Goal: Task Accomplishment & Management: Complete application form

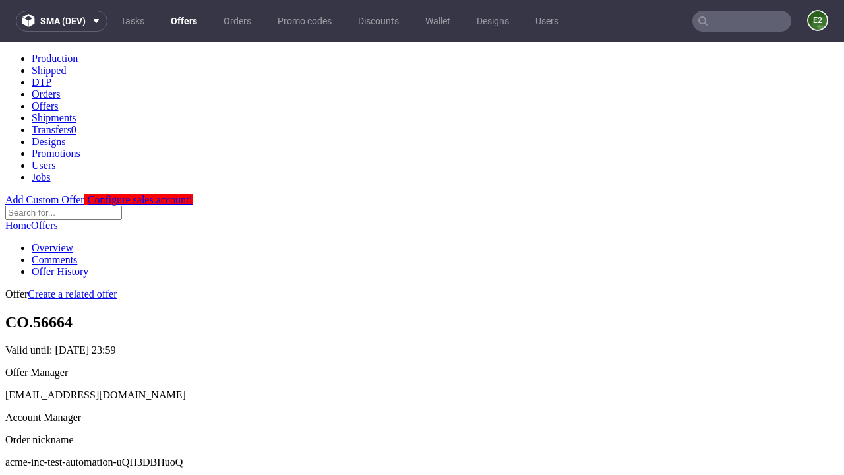
scroll to position [130, 0]
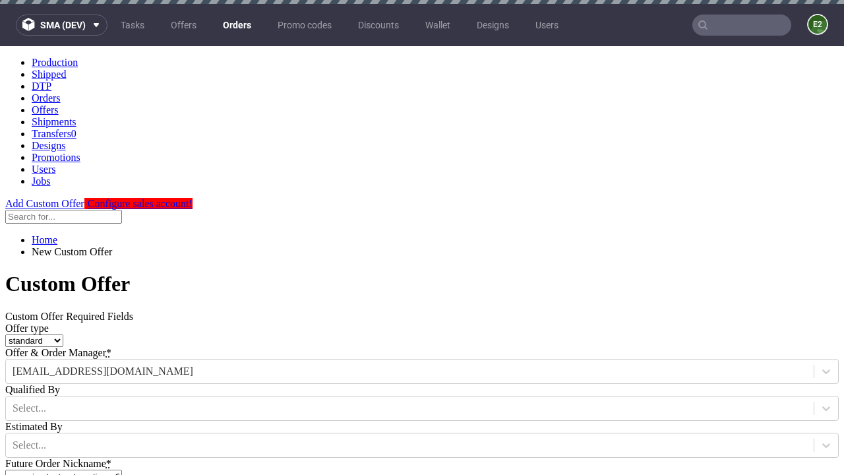
type input "acme-inc-test-automation-uQH3DBHuoQ"
type input "[DATE]"
type input "[EMAIL_ADDRESS][DOMAIN_NAME]"
select select "gb"
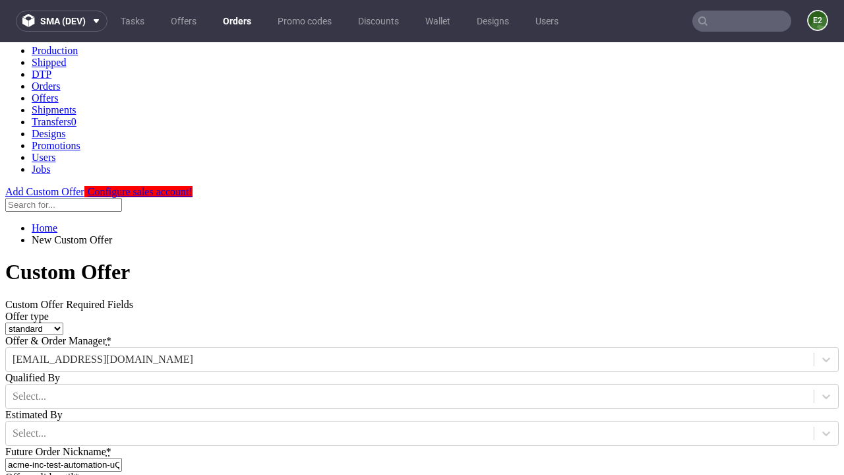
type input "[EMAIL_ADDRESS][DOMAIN_NAME]"
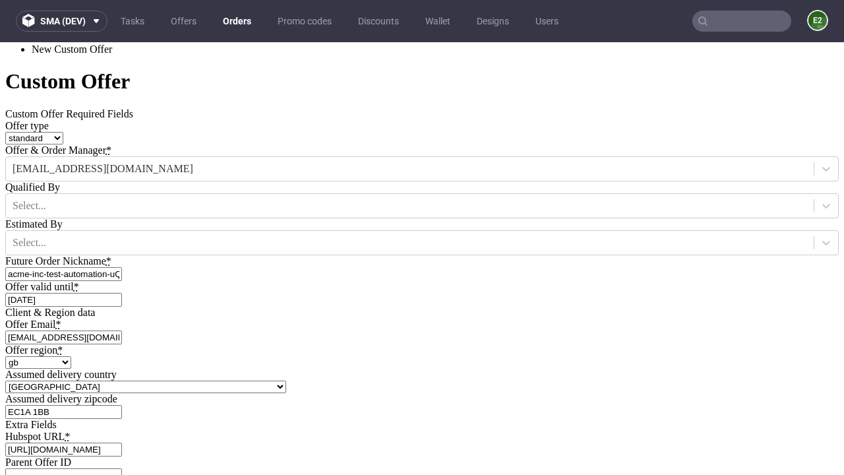
type input "[URL][DOMAIN_NAME]"
type input "Please wait..."
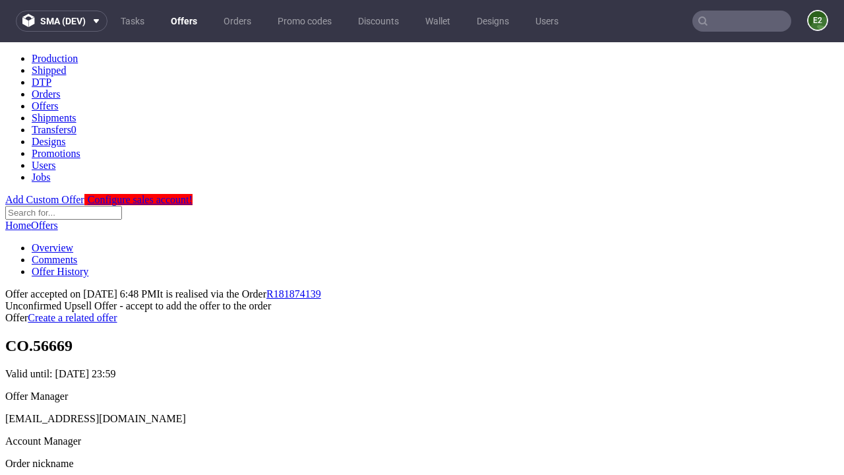
scroll to position [203, 0]
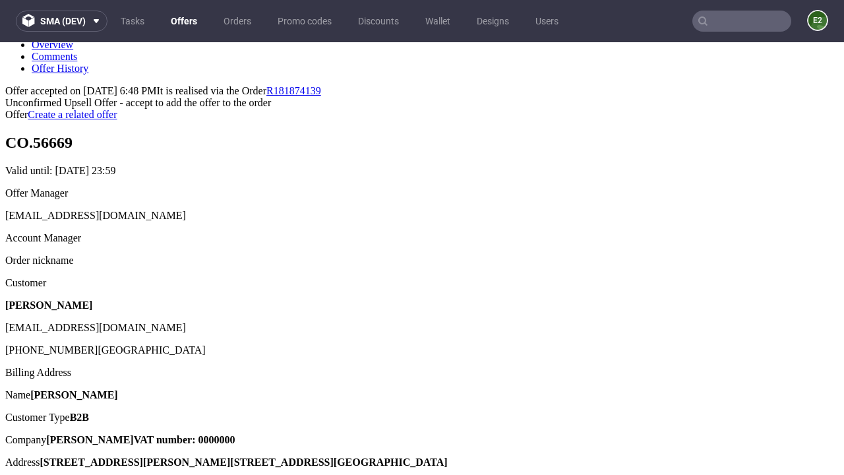
type input "In progress..."
